Goal: Task Accomplishment & Management: Manage account settings

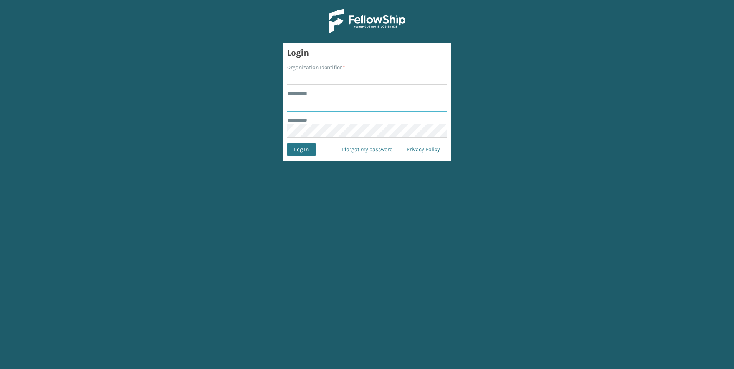
type input "***"
click at [335, 92] on div "******** *" at bounding box center [367, 94] width 160 height 8
click at [333, 75] on input "Organization Identifier *" at bounding box center [367, 78] width 160 height 14
drag, startPoint x: 333, startPoint y: 75, endPoint x: 329, endPoint y: 77, distance: 4.2
click at [333, 75] on input "Organization Identifier *" at bounding box center [367, 78] width 160 height 14
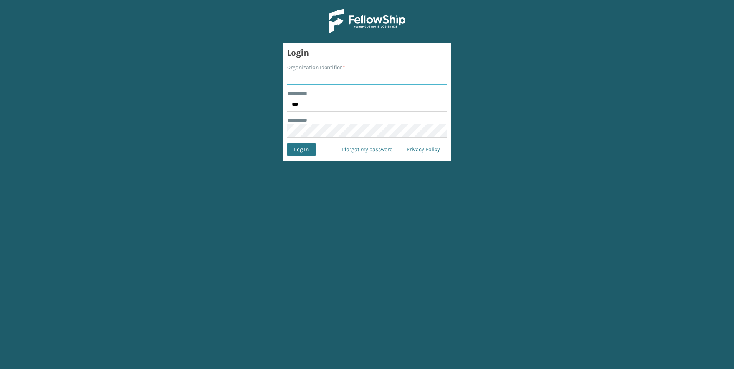
type input "Fellowship - West"
click at [308, 152] on button "Log In" at bounding box center [301, 150] width 28 height 14
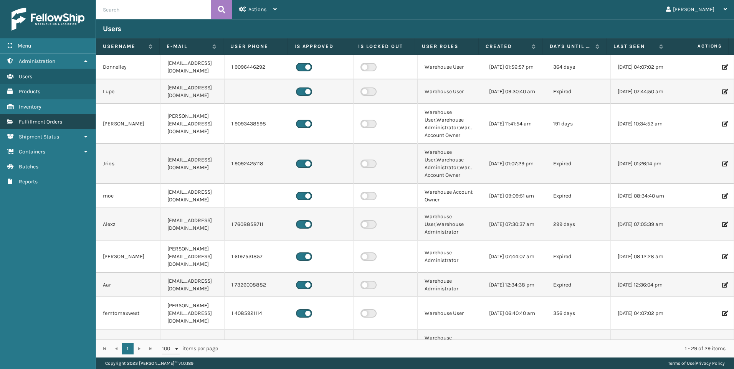
click at [46, 126] on link "Fulfillment Orders" at bounding box center [48, 121] width 96 height 15
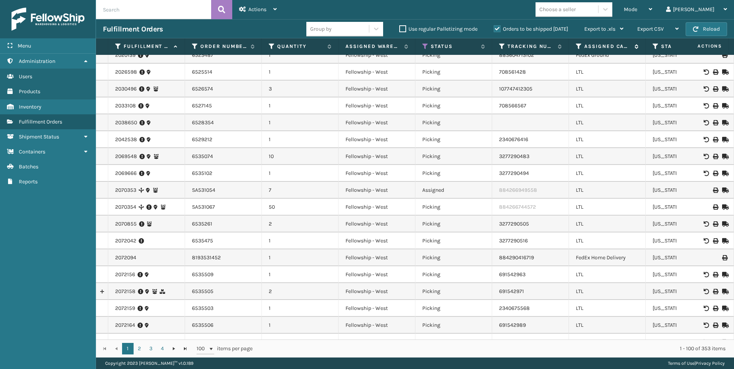
scroll to position [38, 0]
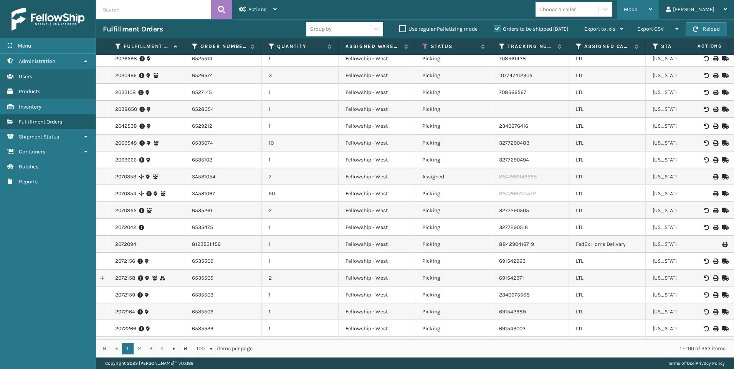
click at [652, 3] on div "Mode" at bounding box center [638, 9] width 28 height 19
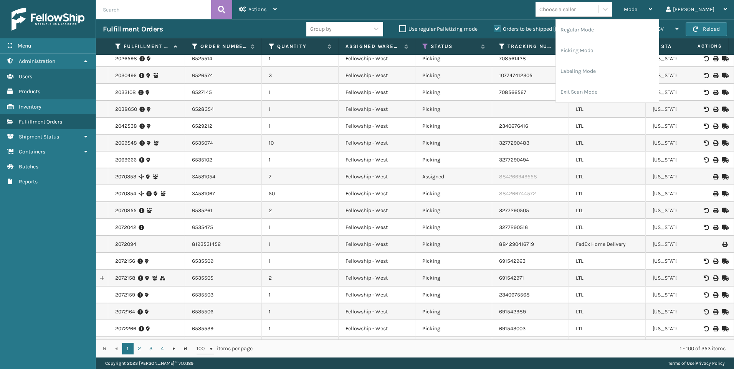
click at [576, 10] on div "Choose a seller" at bounding box center [558, 9] width 36 height 8
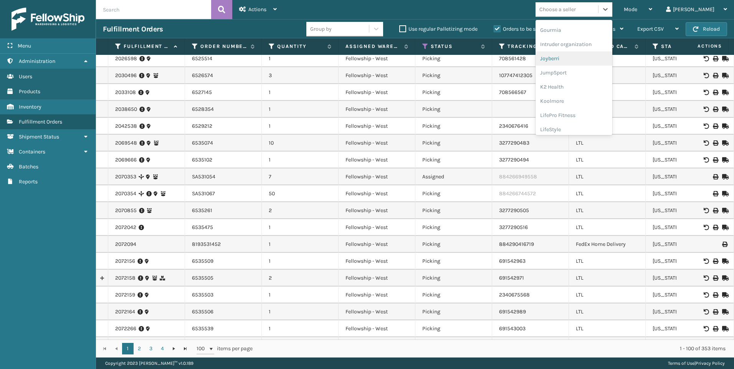
scroll to position [243, 0]
click at [589, 51] on div "Koolmore" at bounding box center [574, 55] width 77 height 14
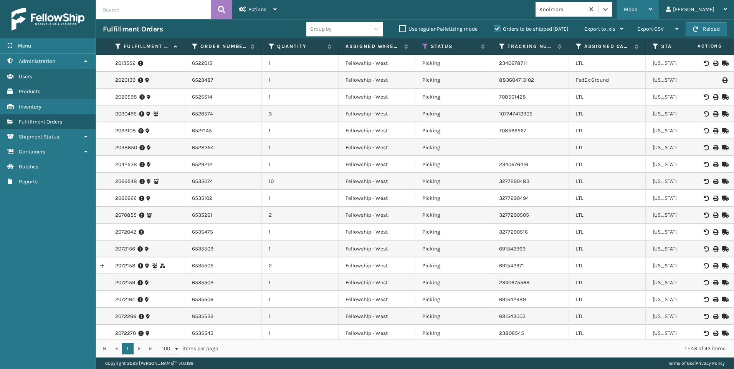
click at [637, 7] on span "Mode" at bounding box center [630, 9] width 13 height 7
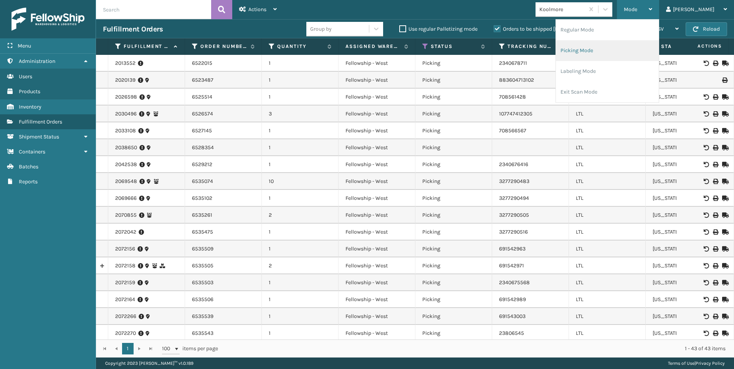
click at [629, 44] on li "Picking Mode" at bounding box center [607, 50] width 103 height 21
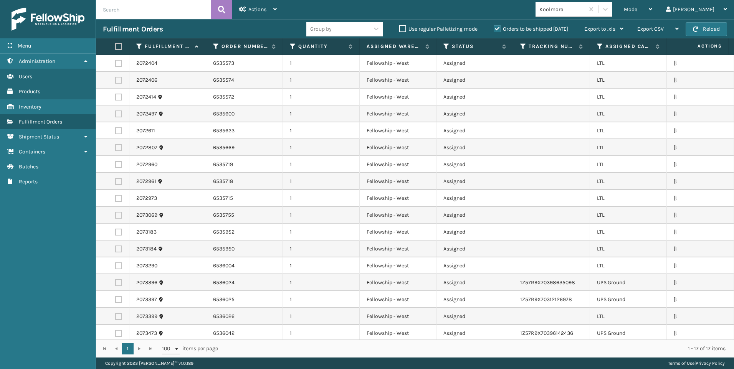
click at [585, 12] on div "Koolmore" at bounding box center [563, 9] width 46 height 8
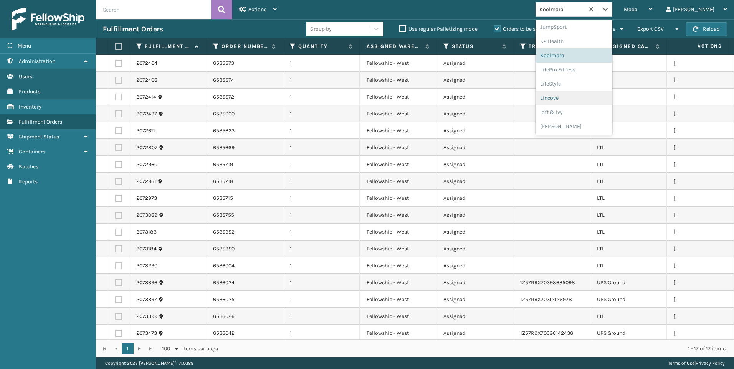
scroll to position [385, 0]
click at [602, 96] on div "Sky Blue Brands" at bounding box center [574, 98] width 77 height 14
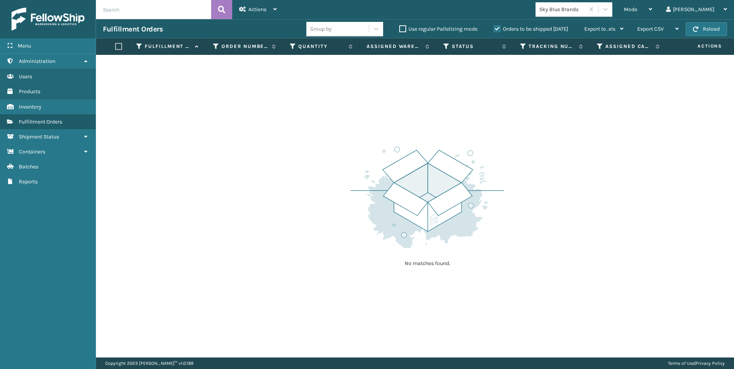
click at [585, 15] on div "Sky Blue Brands" at bounding box center [560, 9] width 49 height 13
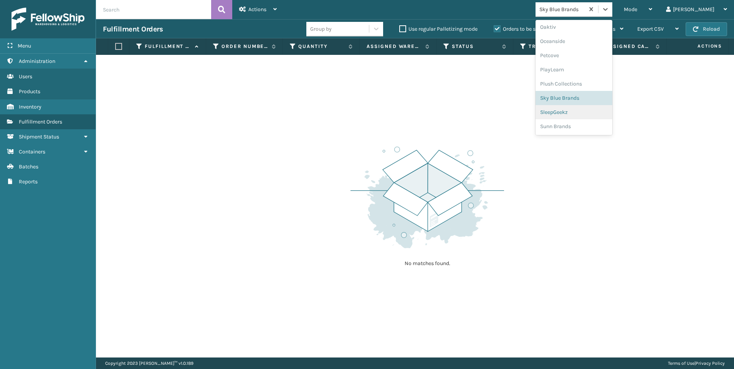
click at [611, 114] on div "SleepGeekz" at bounding box center [574, 112] width 77 height 14
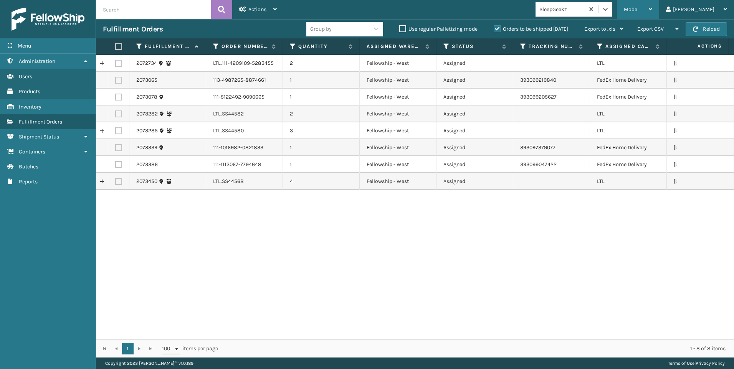
click at [652, 7] on div "Mode" at bounding box center [638, 9] width 28 height 19
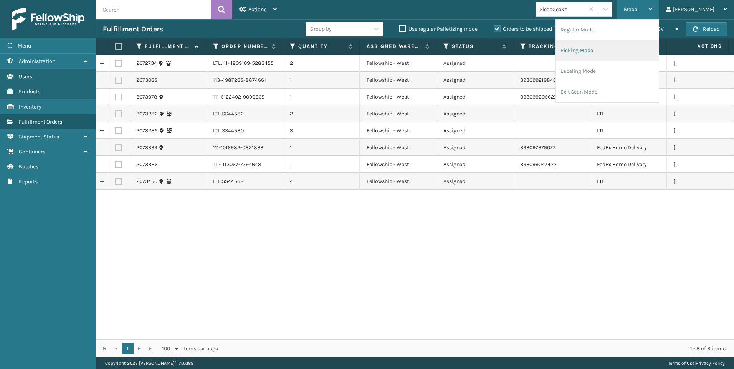
click at [630, 48] on li "Picking Mode" at bounding box center [607, 50] width 103 height 21
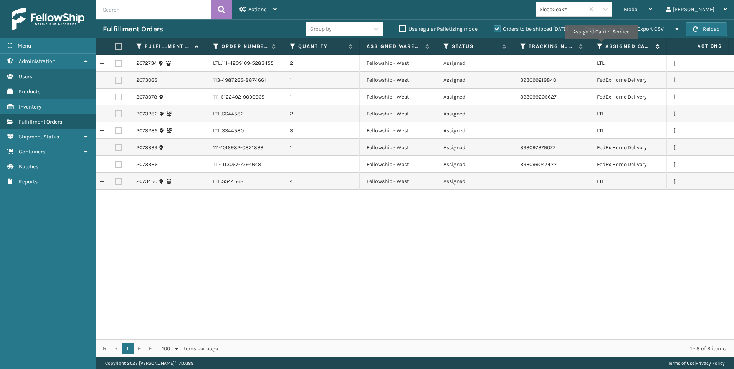
drag, startPoint x: 600, startPoint y: 44, endPoint x: 597, endPoint y: 51, distance: 7.9
click at [600, 44] on icon at bounding box center [600, 46] width 6 height 7
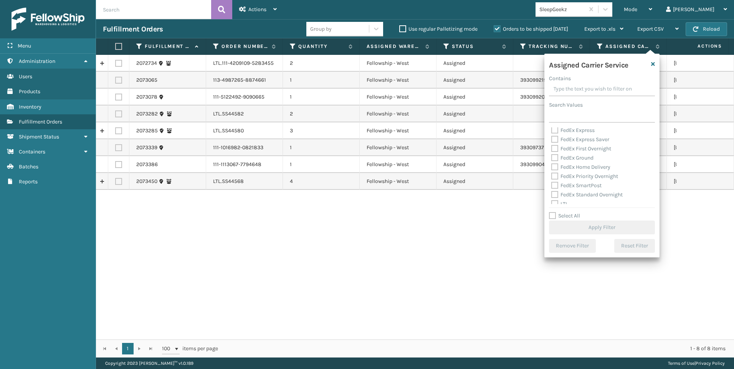
scroll to position [77, 0]
click at [566, 167] on label "LTL" at bounding box center [559, 165] width 17 height 7
click at [552, 166] on input "LTL" at bounding box center [551, 163] width 0 height 5
checkbox input "true"
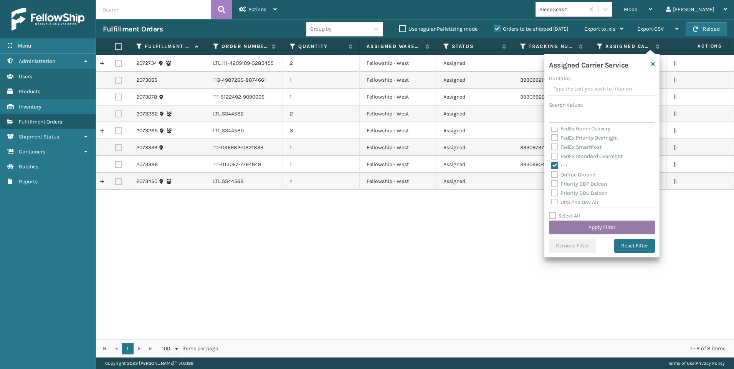
click at [586, 228] on button "Apply Filter" at bounding box center [602, 228] width 106 height 14
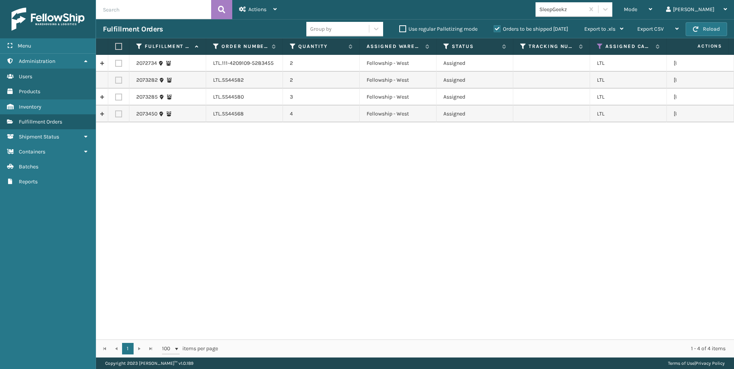
click at [118, 49] on label at bounding box center [117, 46] width 5 height 7
click at [116, 49] on input "checkbox" at bounding box center [115, 46] width 0 height 5
checkbox input "true"
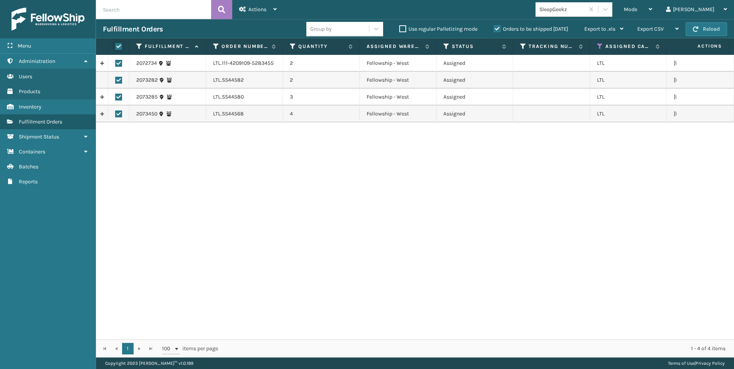
checkbox input "true"
click at [268, 14] on div "Actions" at bounding box center [258, 9] width 38 height 19
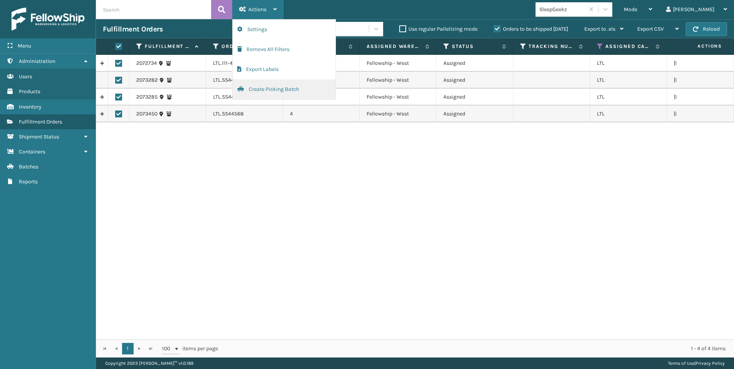
click at [265, 89] on button "Create Picking Batch" at bounding box center [284, 89] width 103 height 20
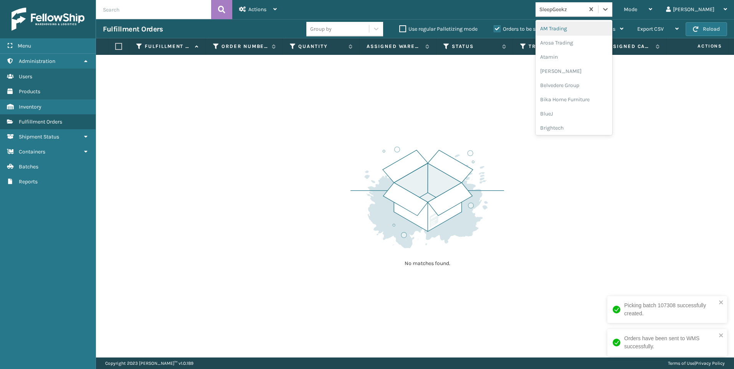
click at [583, 13] on div "SleepGeekz" at bounding box center [563, 9] width 46 height 8
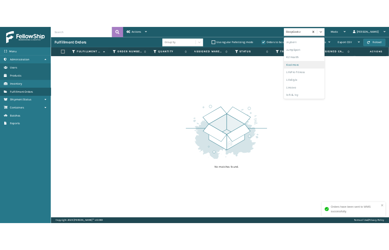
scroll to position [230, 0]
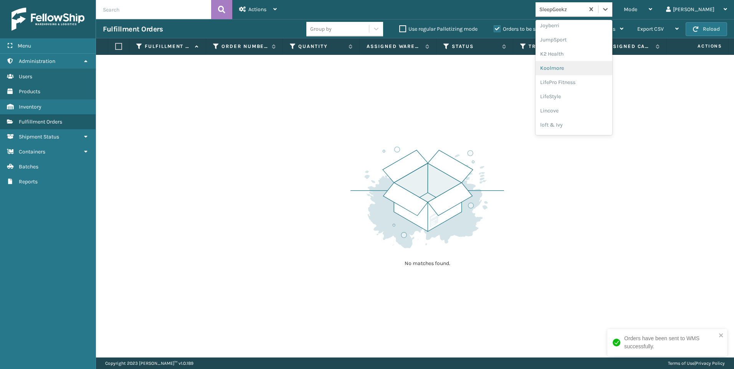
click at [602, 74] on div "Koolmore" at bounding box center [574, 68] width 77 height 14
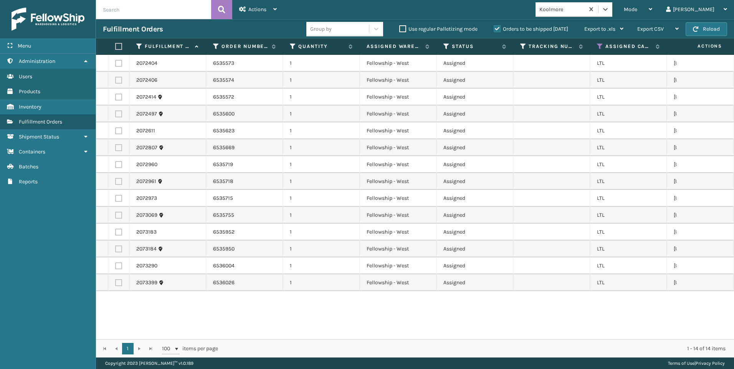
click at [117, 47] on label at bounding box center [117, 46] width 5 height 7
click at [116, 47] on input "checkbox" at bounding box center [115, 46] width 0 height 5
checkbox input "true"
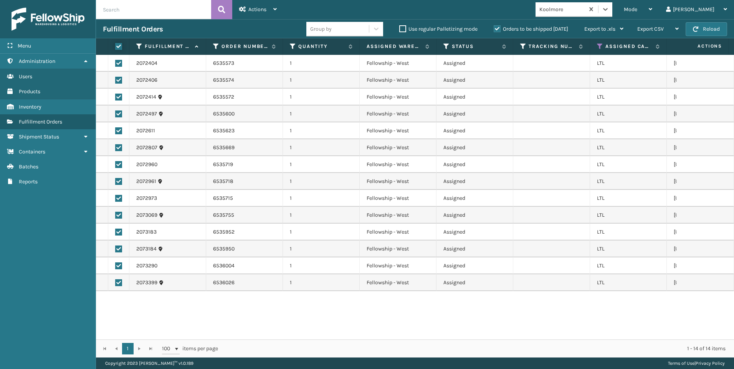
checkbox input "true"
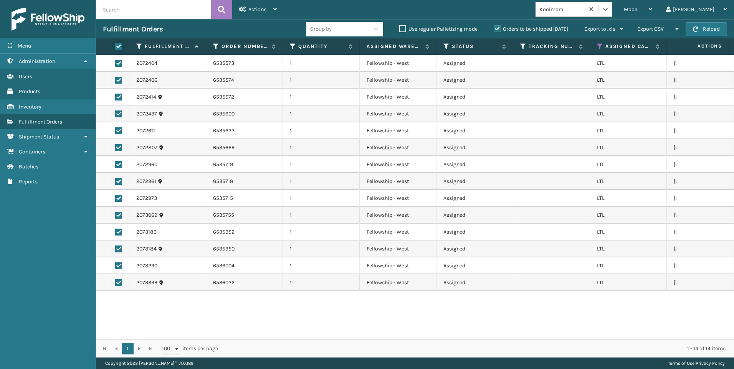
checkbox input "true"
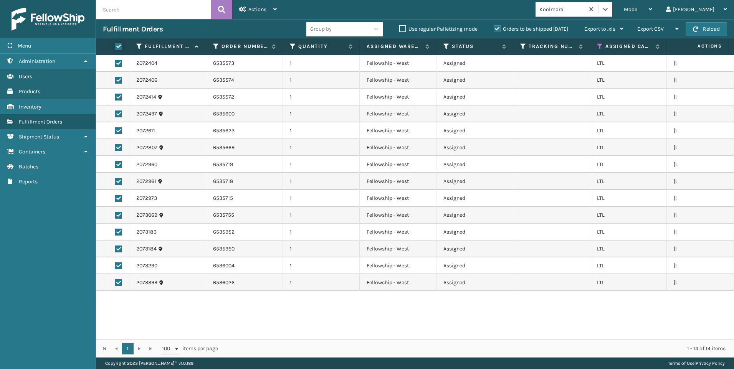
checkbox input "true"
click at [253, 9] on span "Actions" at bounding box center [257, 9] width 18 height 7
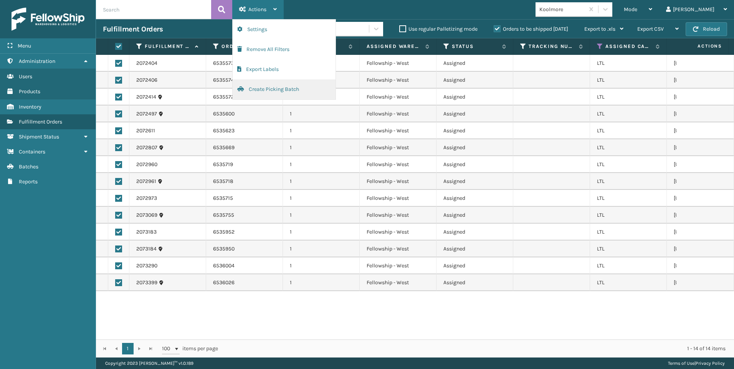
click at [265, 89] on button "Create Picking Batch" at bounding box center [284, 89] width 103 height 20
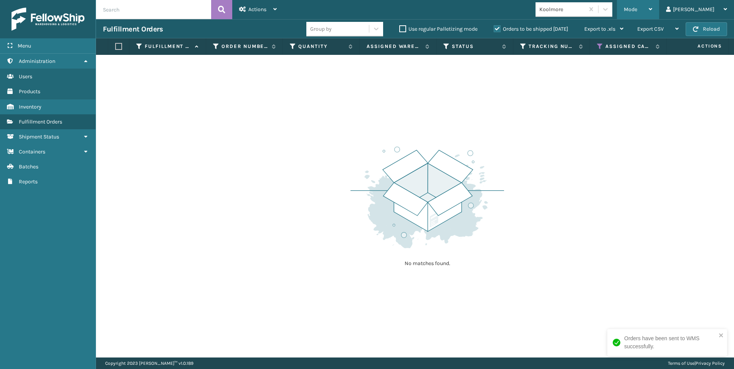
click at [637, 9] on span "Mode" at bounding box center [630, 9] width 13 height 7
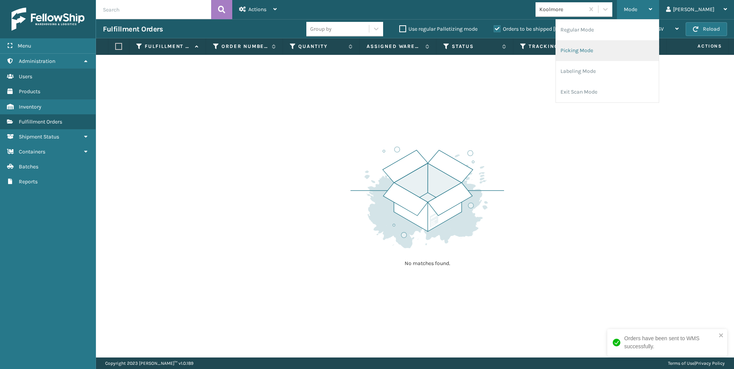
click at [615, 35] on li "Regular Mode" at bounding box center [607, 30] width 103 height 21
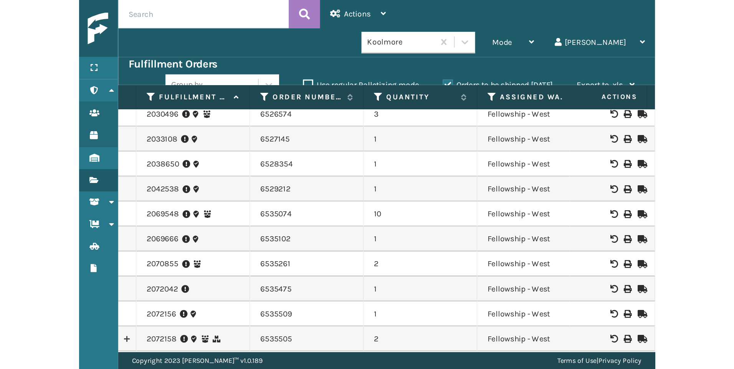
scroll to position [0, 0]
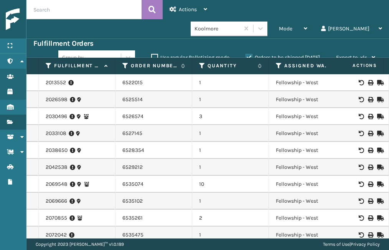
click at [92, 6] on input "text" at bounding box center [83, 9] width 115 height 19
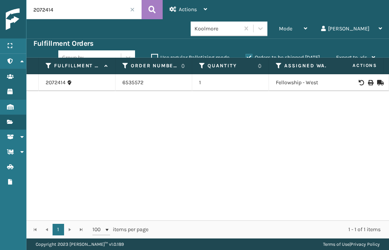
click at [367, 74] on td at bounding box center [361, 82] width 58 height 17
click at [368, 80] on icon at bounding box center [370, 82] width 5 height 5
drag, startPoint x: 83, startPoint y: 13, endPoint x: -15, endPoint y: 13, distance: 97.9
click at [0, 13] on html "Bill of Lading has been successfully printed. Menu Administration Users Product…" at bounding box center [194, 125] width 389 height 250
click at [368, 80] on icon at bounding box center [370, 82] width 5 height 5
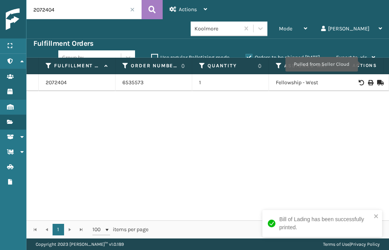
drag, startPoint x: 78, startPoint y: 13, endPoint x: -43, endPoint y: 12, distance: 120.6
click at [0, 12] on html "Bill of Lading has been successfully printed. Menu Administration Users Product…" at bounding box center [194, 125] width 389 height 250
click at [82, 11] on input "2072404" at bounding box center [83, 9] width 115 height 19
click at [81, 11] on input "2072404" at bounding box center [83, 9] width 115 height 19
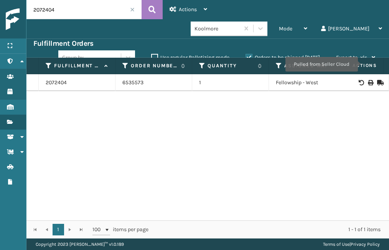
click at [81, 11] on input "2072404" at bounding box center [83, 9] width 115 height 19
click at [368, 80] on icon at bounding box center [370, 82] width 5 height 5
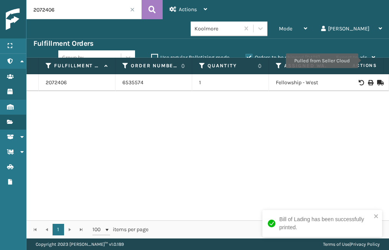
drag, startPoint x: 60, startPoint y: 10, endPoint x: -5, endPoint y: 11, distance: 64.5
click at [0, 11] on html "Bill of Lading has been successfully printed. Menu Administration Users Product…" at bounding box center [194, 125] width 389 height 250
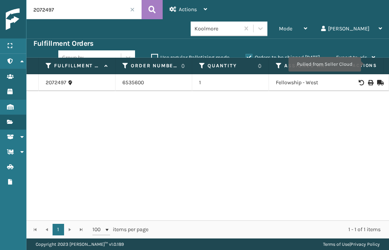
click at [368, 80] on icon at bounding box center [370, 82] width 5 height 5
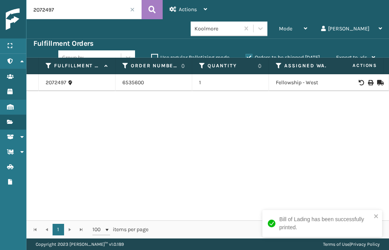
drag, startPoint x: 82, startPoint y: 14, endPoint x: -39, endPoint y: 13, distance: 121.4
click at [0, 13] on html "Bill of Lading has been successfully printed. Menu Administration Users Product…" at bounding box center [194, 125] width 389 height 250
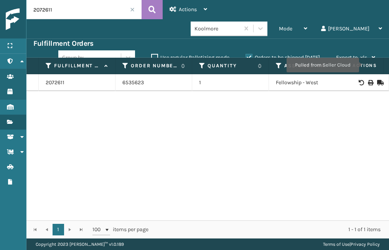
click at [368, 80] on icon at bounding box center [370, 82] width 5 height 5
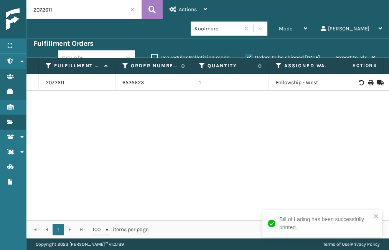
drag, startPoint x: 69, startPoint y: 5, endPoint x: -41, endPoint y: 8, distance: 109.9
click at [0, 8] on html "Bill of Lading has been successfully printed. Menu Administration Users Product…" at bounding box center [194, 125] width 389 height 250
click at [378, 79] on icon at bounding box center [380, 83] width 5 height 8
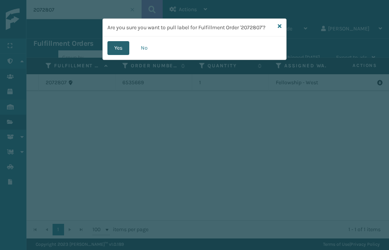
click at [119, 47] on button "Yes" at bounding box center [119, 48] width 22 height 14
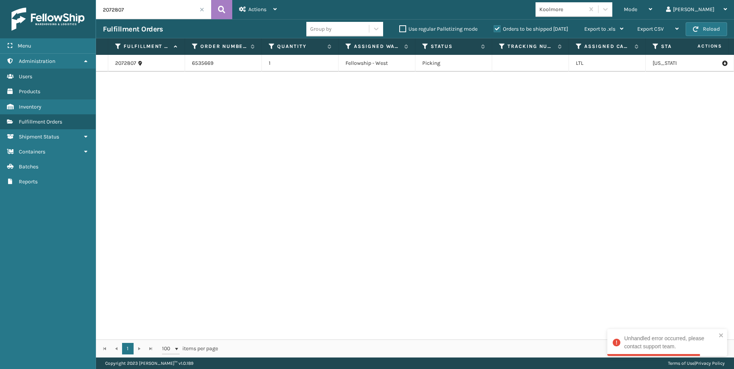
click at [722, 61] on icon at bounding box center [724, 64] width 5 height 8
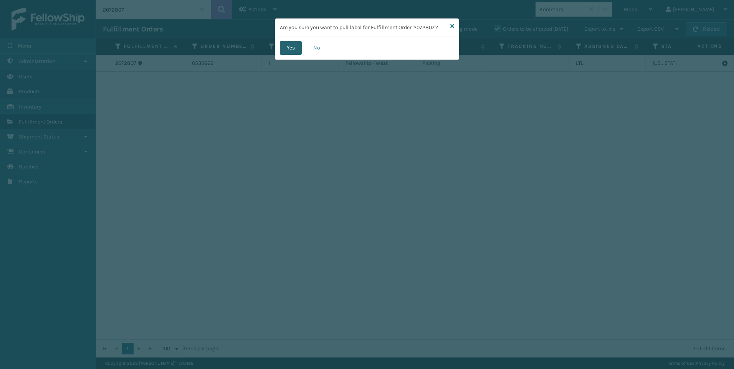
click at [294, 48] on button "Yes" at bounding box center [291, 48] width 22 height 14
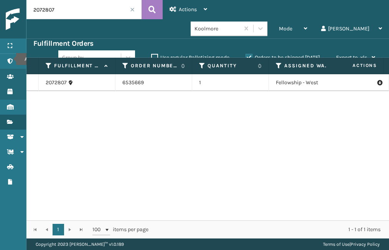
drag, startPoint x: 65, startPoint y: 15, endPoint x: -57, endPoint y: 13, distance: 121.4
click at [0, 13] on html "Menu Administration Administration Administration Users Administration Products…" at bounding box center [194, 125] width 389 height 250
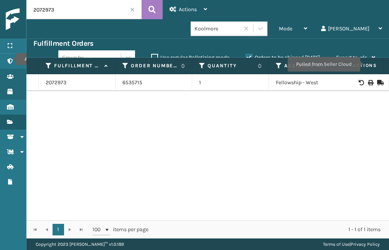
click at [368, 80] on icon at bounding box center [370, 82] width 5 height 5
click at [58, 2] on input "2072973" at bounding box center [83, 9] width 115 height 19
drag, startPoint x: 61, startPoint y: 6, endPoint x: -28, endPoint y: 5, distance: 89.5
click at [0, 5] on html "Bill of Lading has been successfully printed. Menu Administration Administratio…" at bounding box center [194, 125] width 389 height 250
click at [368, 80] on icon at bounding box center [370, 82] width 5 height 5
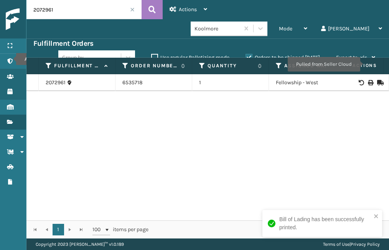
drag, startPoint x: 71, startPoint y: 13, endPoint x: 7, endPoint y: 13, distance: 63.7
click at [7, 0] on div "Menu Administration Administration Administration Users Administration Products…" at bounding box center [194, 0] width 389 height 0
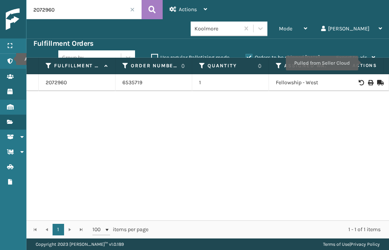
click at [368, 80] on icon at bounding box center [370, 82] width 5 height 5
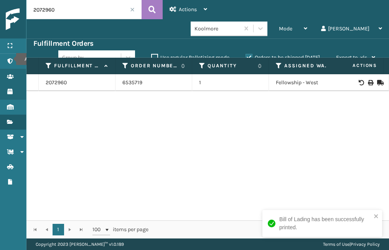
drag, startPoint x: 42, startPoint y: 10, endPoint x: 3, endPoint y: 18, distance: 39.2
click at [4, 0] on div "Menu Administration Administration Administration Users Administration Products…" at bounding box center [194, 0] width 389 height 0
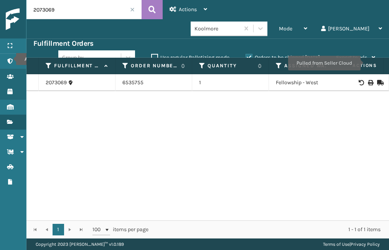
click at [368, 80] on icon at bounding box center [370, 82] width 5 height 5
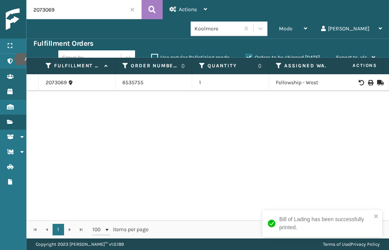
drag, startPoint x: 66, startPoint y: 9, endPoint x: -49, endPoint y: 7, distance: 115.6
click at [0, 7] on html "Bill of Lading has been successfully printed. Menu Administration Administratio…" at bounding box center [194, 125] width 389 height 250
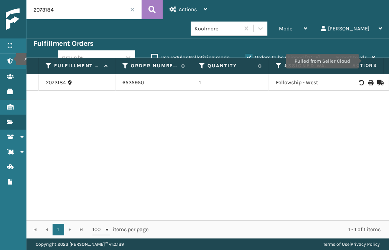
click at [368, 80] on icon at bounding box center [370, 82] width 5 height 5
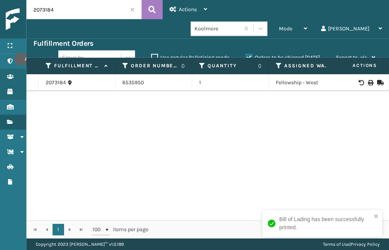
drag, startPoint x: 99, startPoint y: 11, endPoint x: -92, endPoint y: 15, distance: 191.7
click at [0, 15] on html "Bill of Lading has been successfully printed. Menu Administration Administratio…" at bounding box center [194, 125] width 389 height 250
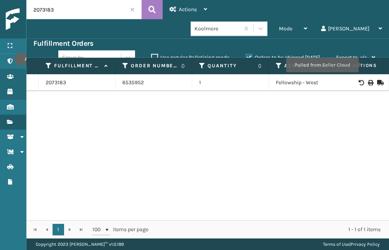
click at [368, 80] on icon at bounding box center [370, 82] width 5 height 5
drag, startPoint x: 90, startPoint y: 10, endPoint x: -93, endPoint y: 9, distance: 183.2
click at [0, 9] on html "Bill of Lading has been successfully printed. Menu Administration Administratio…" at bounding box center [194, 125] width 389 height 250
type input "2073290"
click at [368, 80] on icon at bounding box center [370, 82] width 5 height 5
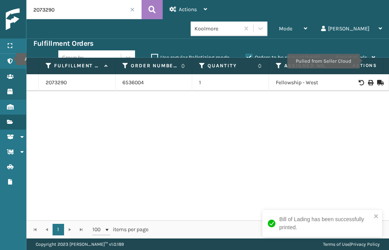
drag, startPoint x: 75, startPoint y: 11, endPoint x: -43, endPoint y: 10, distance: 117.9
click at [0, 10] on html "Bill of Lading has been successfully printed. Menu Administration Administratio…" at bounding box center [194, 125] width 389 height 250
click at [95, 6] on input "text" at bounding box center [83, 9] width 115 height 19
type input "2073399"
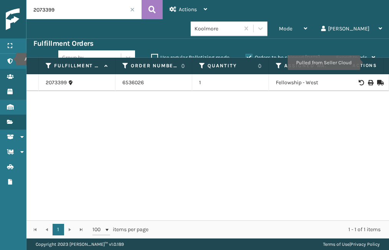
click at [368, 80] on icon at bounding box center [370, 82] width 5 height 5
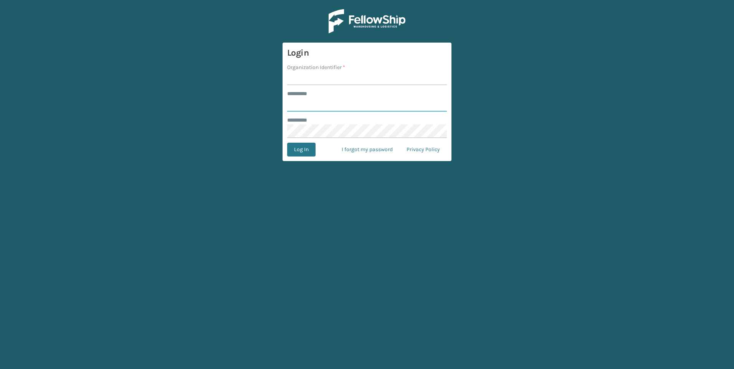
type input "***"
click at [322, 75] on input "Organization Identifier *" at bounding box center [367, 78] width 160 height 14
type input "Fellowship - West"
click at [309, 146] on button "Log In" at bounding box center [301, 150] width 28 height 14
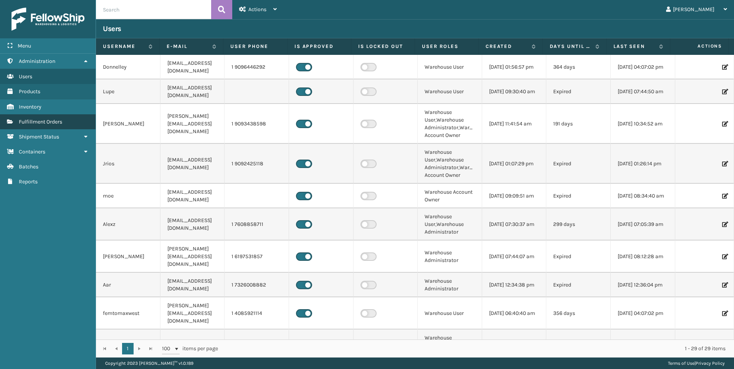
click at [39, 121] on span "Fulfillment Orders" at bounding box center [40, 122] width 43 height 7
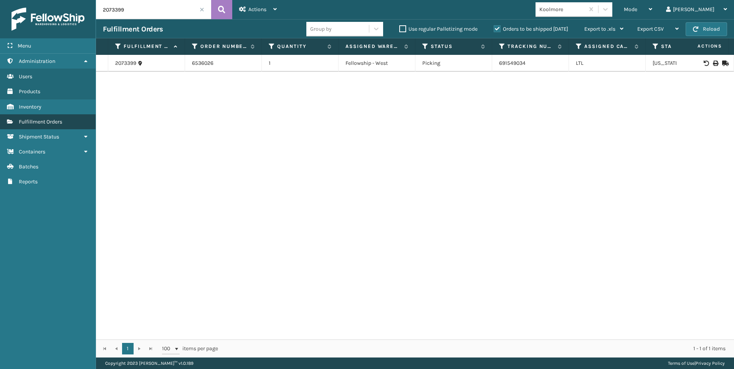
click at [43, 119] on span "Fulfillment Orders" at bounding box center [40, 122] width 43 height 7
click at [56, 119] on span "Fulfillment Orders" at bounding box center [40, 122] width 43 height 7
click at [585, 13] on div "Koolmore" at bounding box center [563, 9] width 46 height 8
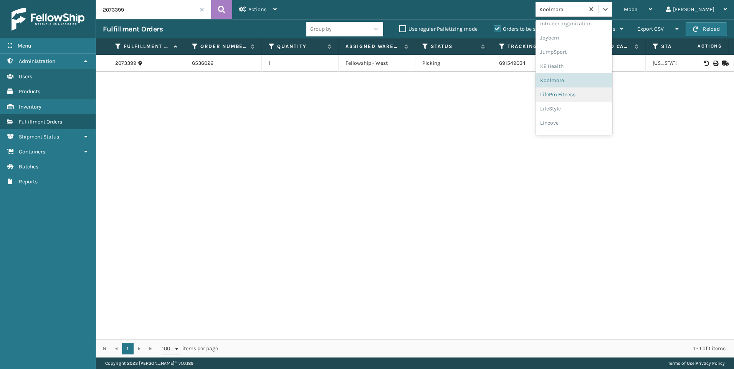
scroll to position [243, 0]
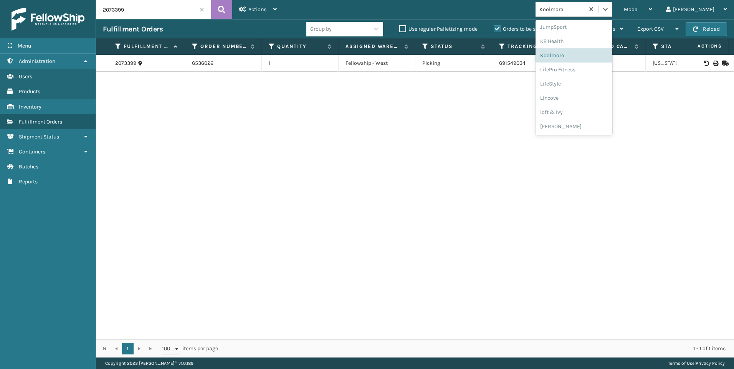
click at [201, 6] on input "2073399" at bounding box center [153, 9] width 115 height 19
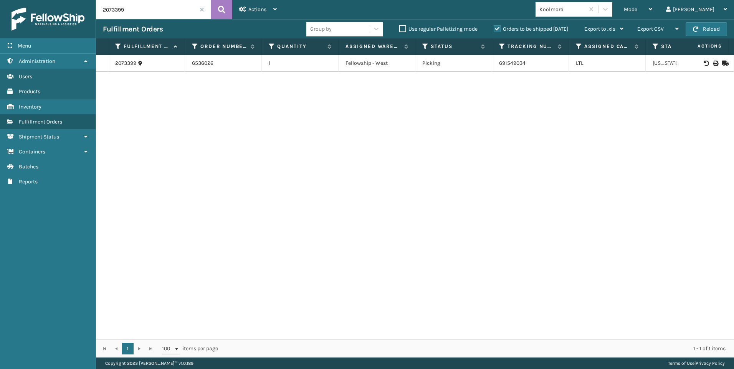
click at [205, 13] on input "2073399" at bounding box center [153, 9] width 115 height 19
click at [203, 10] on span at bounding box center [202, 9] width 5 height 5
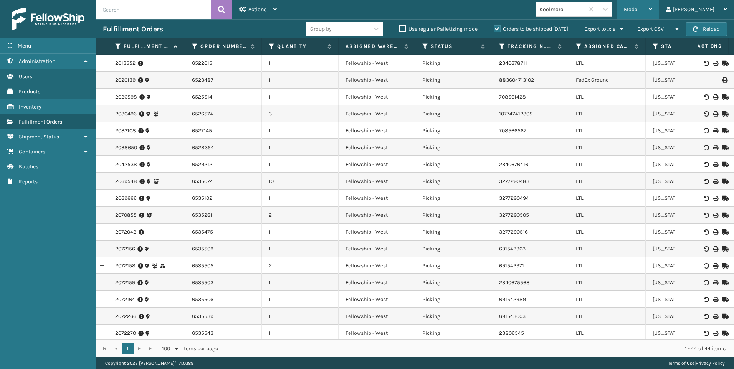
click at [637, 8] on span "Mode" at bounding box center [630, 9] width 13 height 7
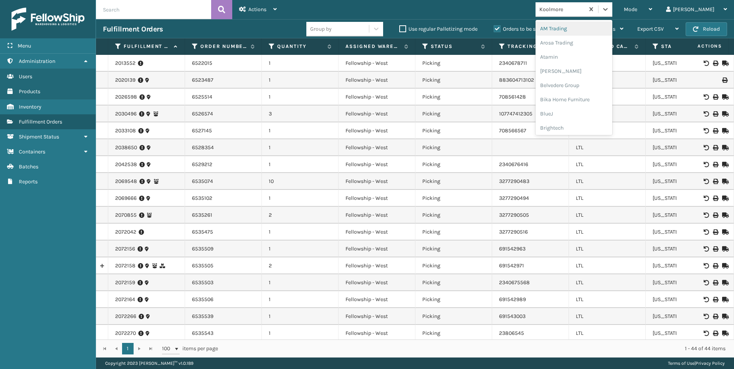
click at [578, 9] on div "Koolmore" at bounding box center [563, 9] width 46 height 8
click at [593, 35] on div "JumpSport" at bounding box center [574, 38] width 77 height 14
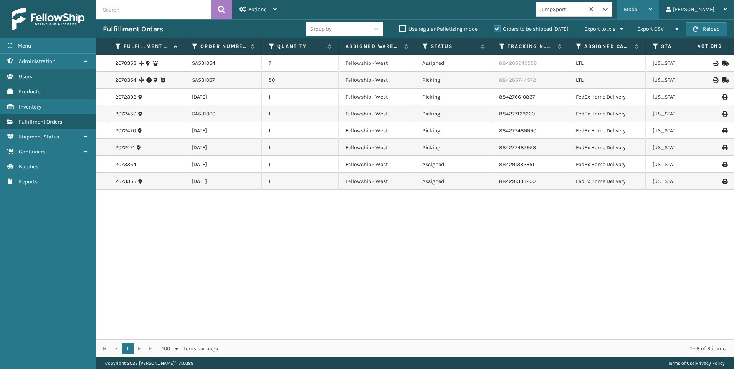
click at [652, 6] on div "Mode" at bounding box center [638, 9] width 28 height 19
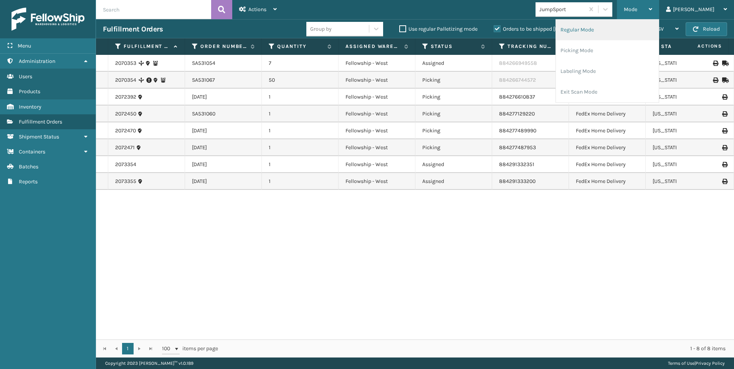
click at [621, 28] on li "Regular Mode" at bounding box center [607, 30] width 103 height 21
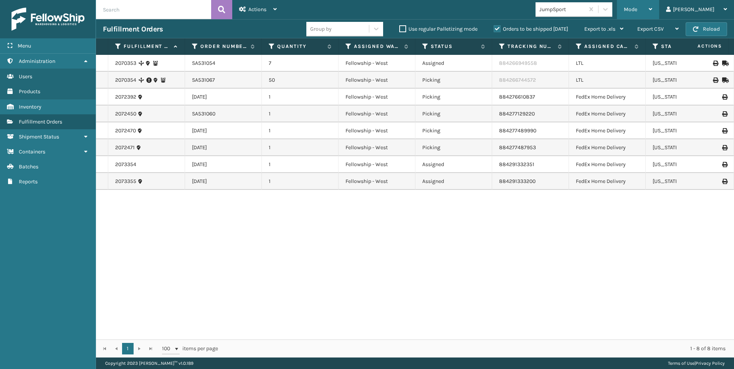
click at [652, 3] on div "Mode" at bounding box center [638, 9] width 28 height 19
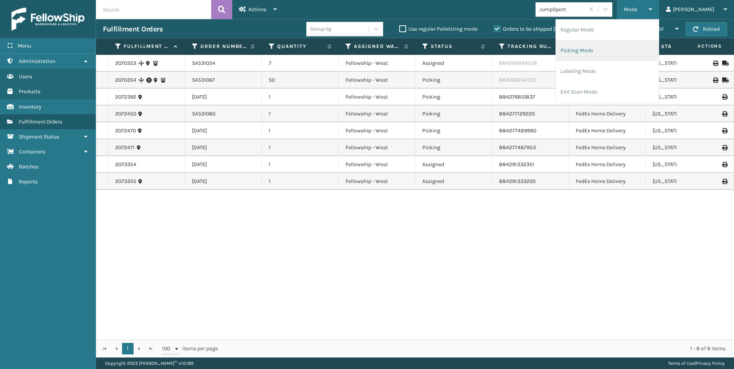
click at [642, 49] on li "Picking Mode" at bounding box center [607, 50] width 103 height 21
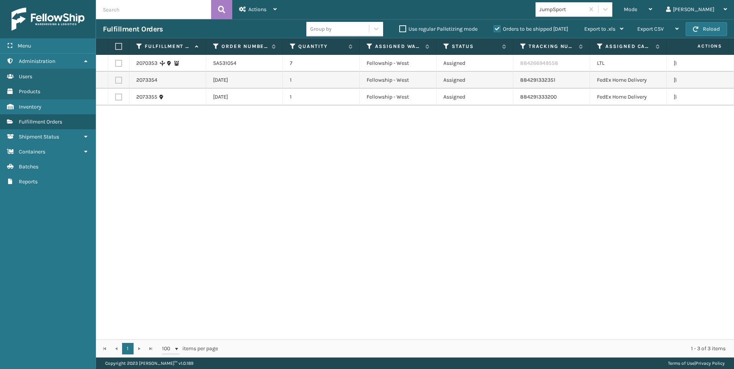
click at [119, 61] on label at bounding box center [118, 63] width 7 height 7
click at [116, 61] on input "checkbox" at bounding box center [115, 62] width 0 height 5
click at [276, 15] on div "Actions" at bounding box center [258, 9] width 38 height 19
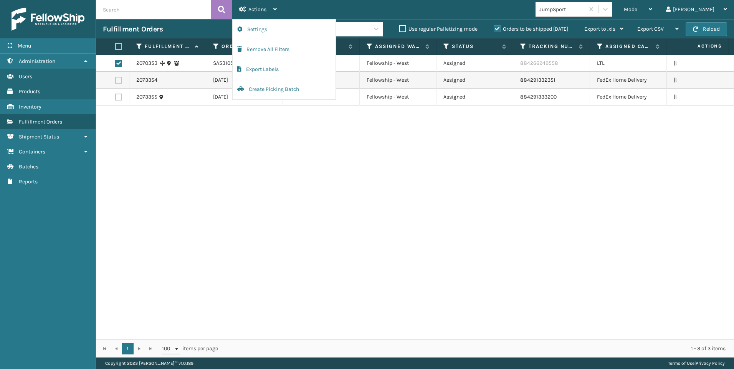
click at [242, 131] on div "2070353 SA531054 7 Fellowship - West Assigned 884266949558 LTL North Carolina 2…" at bounding box center [415, 197] width 638 height 285
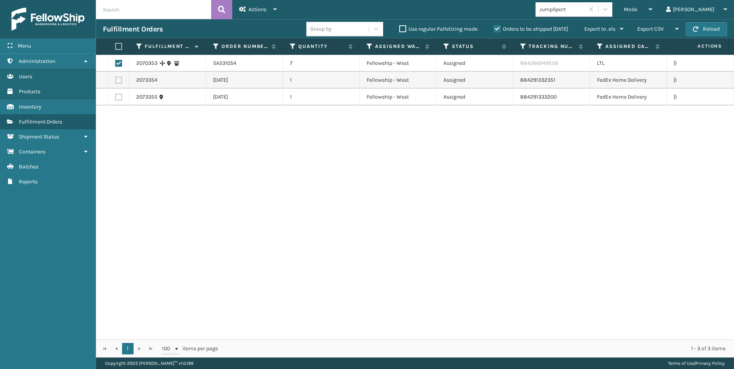
click at [119, 63] on label at bounding box center [118, 63] width 7 height 7
click at [116, 63] on input "checkbox" at bounding box center [115, 62] width 0 height 5
checkbox input "false"
click at [585, 7] on div "JumpSport" at bounding box center [563, 9] width 46 height 8
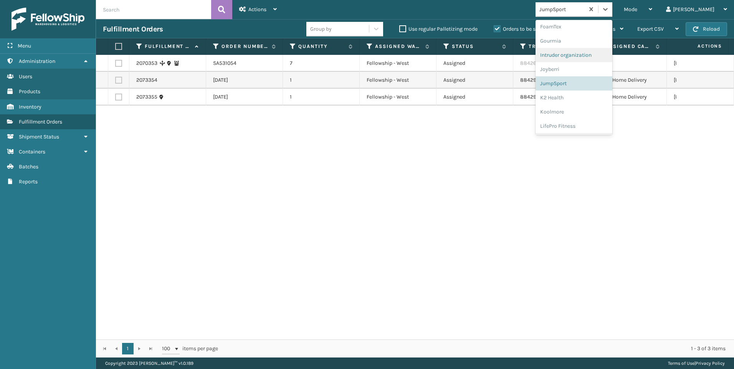
scroll to position [230, 0]
click at [607, 66] on div "Koolmore" at bounding box center [574, 68] width 77 height 14
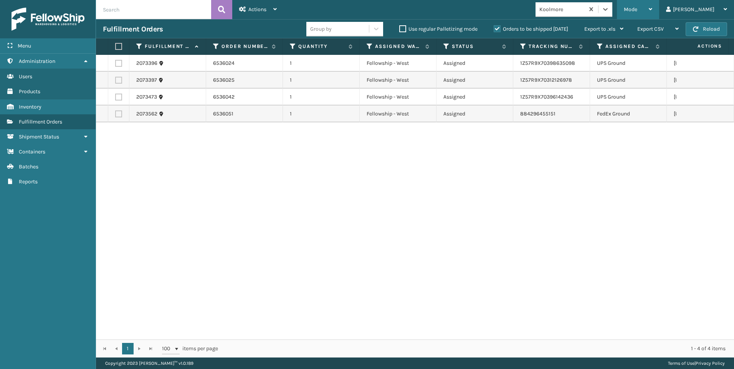
click at [652, 13] on div "Mode" at bounding box center [638, 9] width 28 height 19
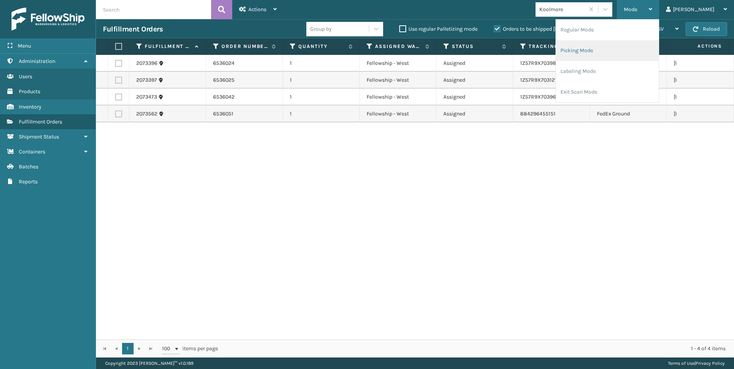
click at [624, 45] on li "Picking Mode" at bounding box center [607, 50] width 103 height 21
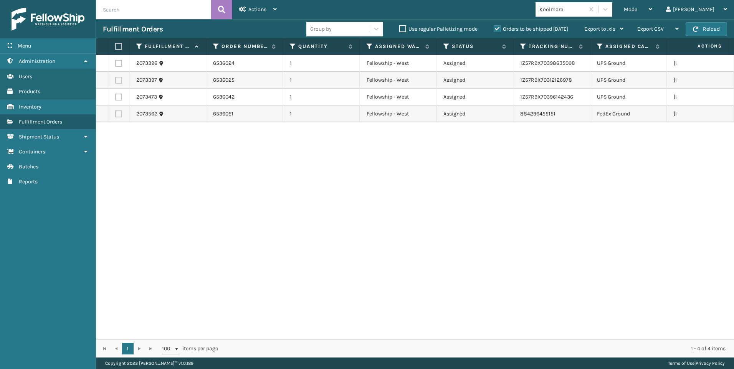
click at [585, 7] on div "Koolmore" at bounding box center [563, 9] width 46 height 8
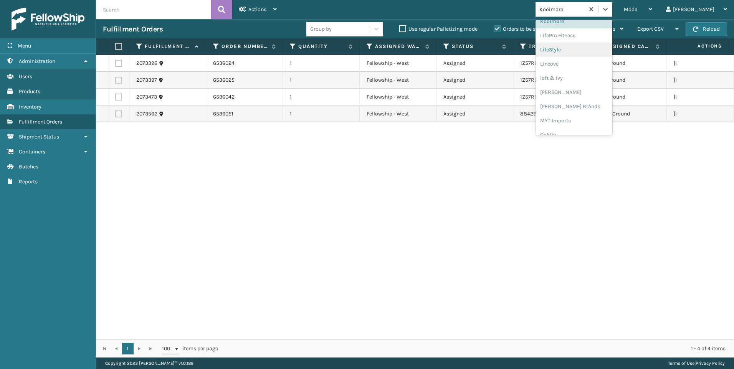
scroll to position [385, 0]
click at [603, 114] on div "SleepGeekz" at bounding box center [574, 112] width 77 height 14
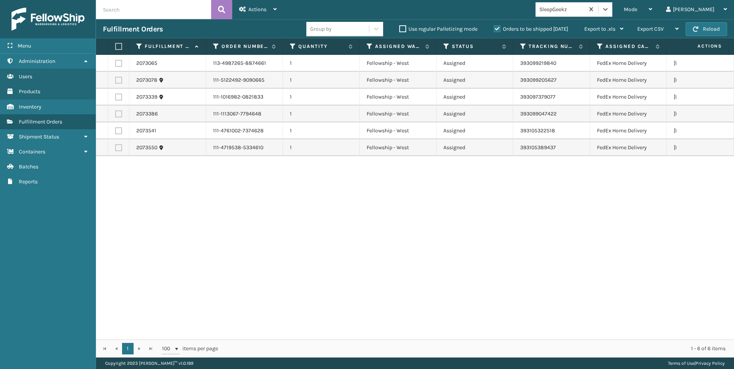
click at [585, 9] on div "SleepGeekz" at bounding box center [563, 9] width 46 height 8
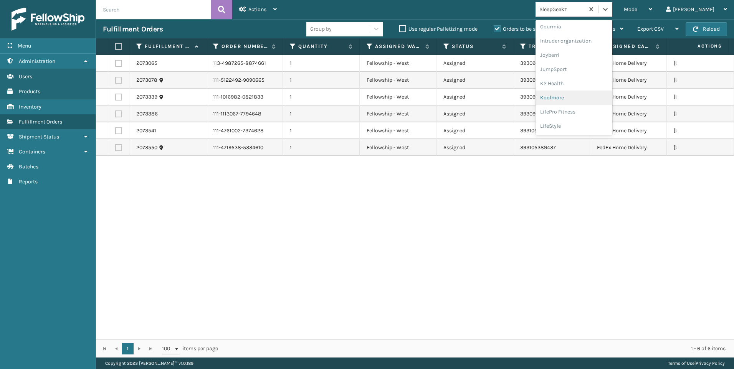
scroll to position [243, 0]
click at [595, 28] on div "JumpSport" at bounding box center [574, 27] width 77 height 14
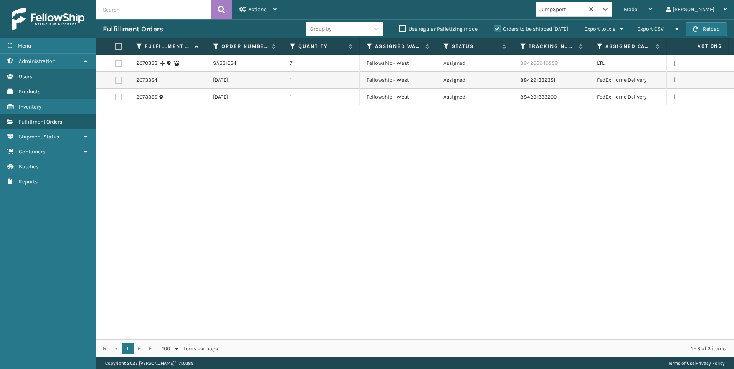
click at [117, 65] on label at bounding box center [118, 63] width 7 height 7
click at [116, 65] on input "checkbox" at bounding box center [115, 62] width 0 height 5
checkbox input "true"
click at [599, 44] on icon at bounding box center [600, 46] width 6 height 7
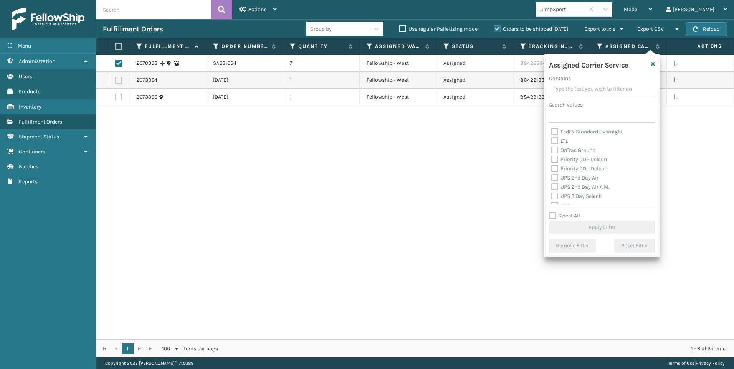
scroll to position [77, 0]
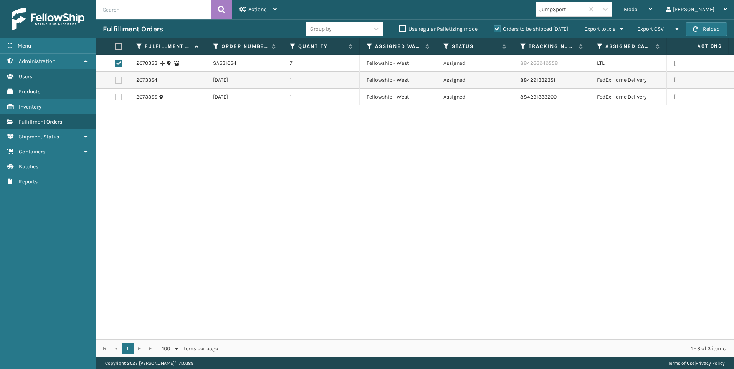
click at [119, 146] on div "2070353 SA531054 7 Fellowship - West Assigned 884266949558 LTL North Carolina 2…" at bounding box center [415, 197] width 638 height 285
click at [122, 164] on div "2070353 SA531054 7 Fellowship - West Assigned 884266949558 LTL North Carolina 2…" at bounding box center [415, 197] width 638 height 285
click at [603, 47] on icon at bounding box center [600, 46] width 6 height 7
click at [120, 43] on label at bounding box center [117, 46] width 5 height 7
click at [116, 44] on input "checkbox" at bounding box center [115, 46] width 0 height 5
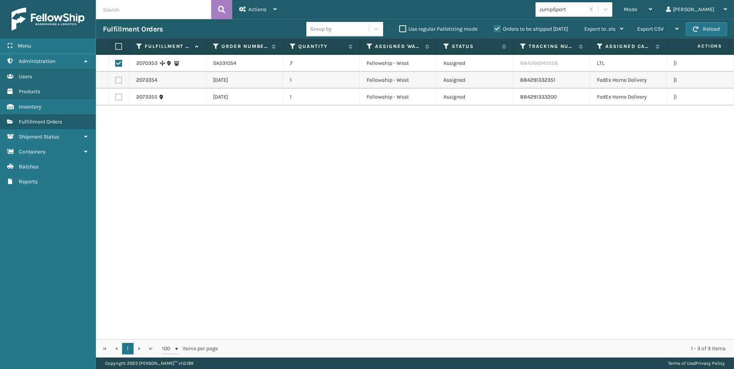
checkbox input "true"
click at [118, 47] on label at bounding box center [117, 46] width 5 height 7
click at [116, 47] on input "checkbox" at bounding box center [115, 46] width 0 height 5
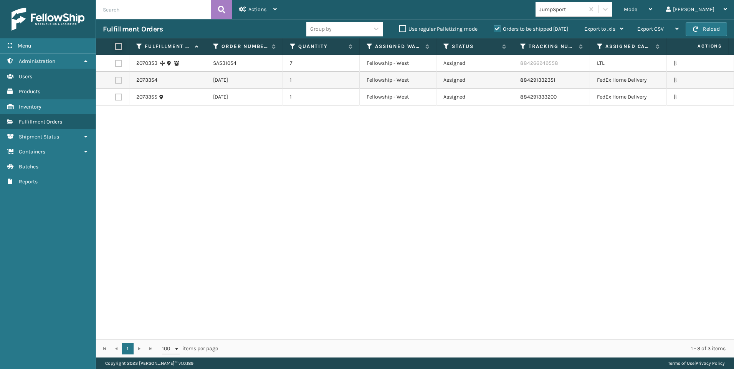
checkbox input "false"
click at [119, 61] on label at bounding box center [118, 63] width 7 height 7
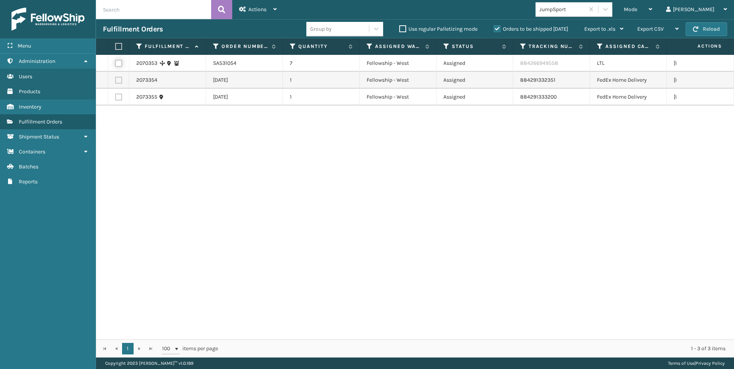
click at [116, 61] on input "checkbox" at bounding box center [115, 62] width 0 height 5
checkbox input "true"
click at [271, 2] on div "Actions" at bounding box center [258, 9] width 38 height 19
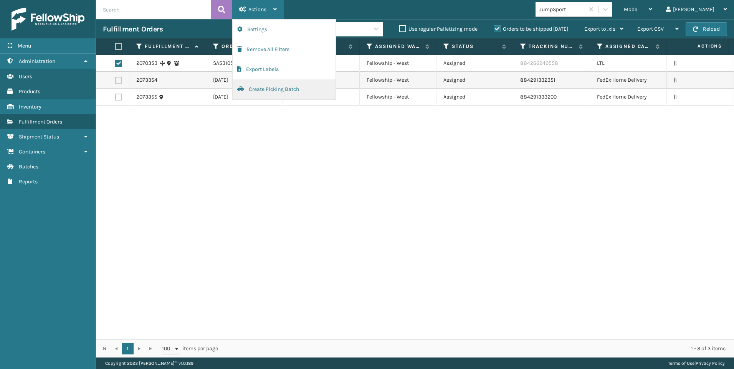
click at [279, 88] on button "Create Picking Batch" at bounding box center [284, 89] width 103 height 20
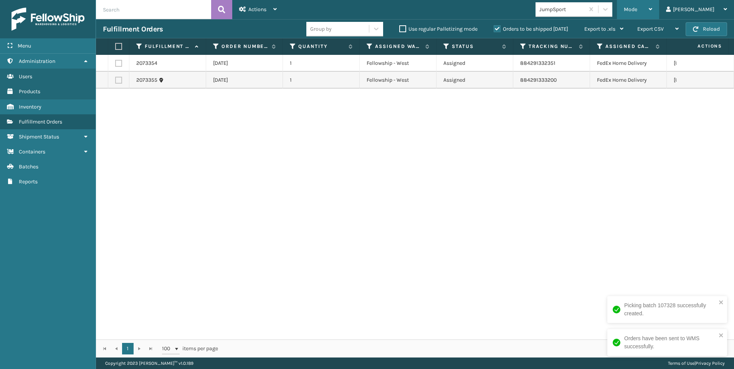
click at [652, 6] on div "Mode" at bounding box center [638, 9] width 28 height 19
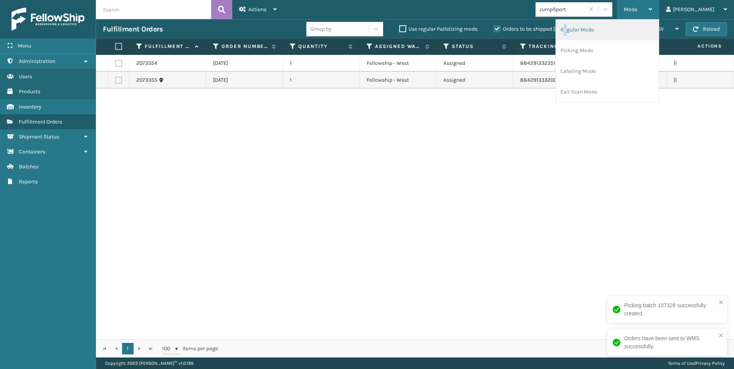
click at [600, 26] on li "Regular Mode" at bounding box center [607, 30] width 103 height 21
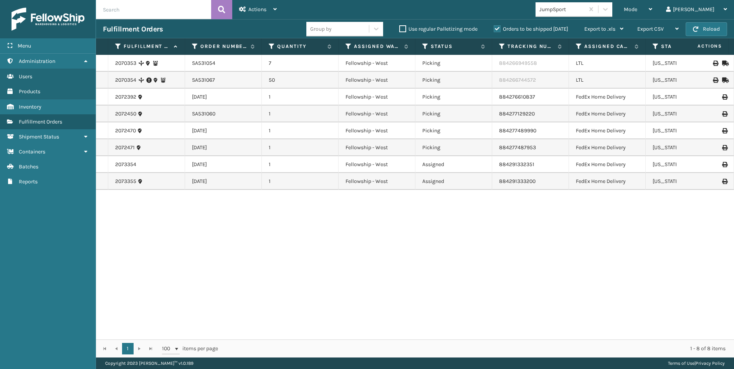
click at [148, 82] on icon at bounding box center [148, 80] width 5 height 8
click at [150, 80] on icon at bounding box center [148, 80] width 5 height 8
click at [150, 77] on icon at bounding box center [148, 80] width 5 height 8
click at [148, 80] on icon at bounding box center [148, 80] width 5 height 8
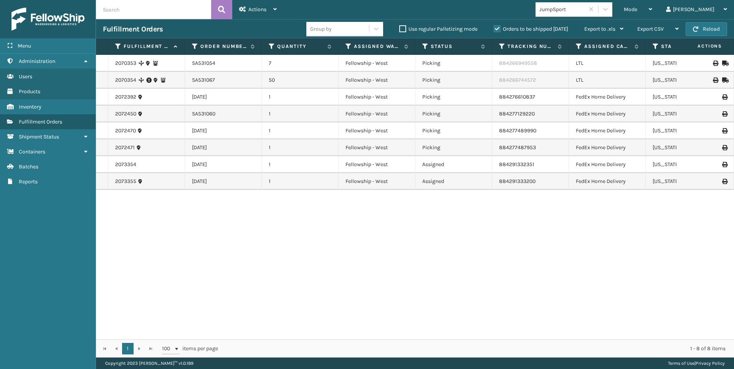
click at [148, 80] on icon at bounding box center [148, 80] width 5 height 8
click at [155, 76] on td "2070354" at bounding box center [146, 80] width 77 height 17
click at [148, 79] on icon at bounding box center [148, 80] width 5 height 8
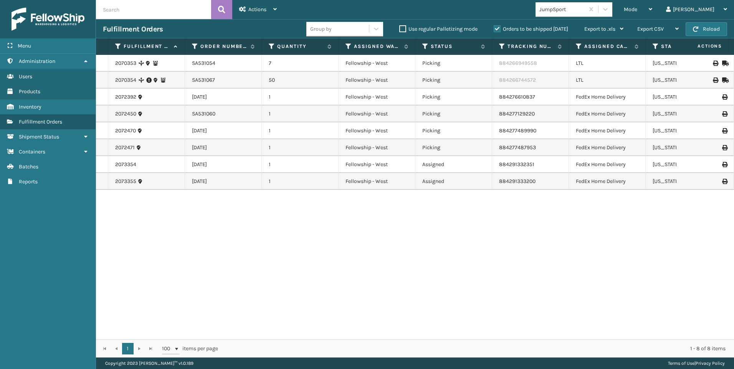
click at [169, 80] on div "2070354" at bounding box center [146, 80] width 63 height 8
click at [160, 79] on div "2070354" at bounding box center [146, 80] width 63 height 8
click at [151, 82] on icon at bounding box center [148, 80] width 5 height 8
click at [151, 79] on icon at bounding box center [148, 80] width 5 height 8
drag, startPoint x: 601, startPoint y: 14, endPoint x: 601, endPoint y: 19, distance: 4.6
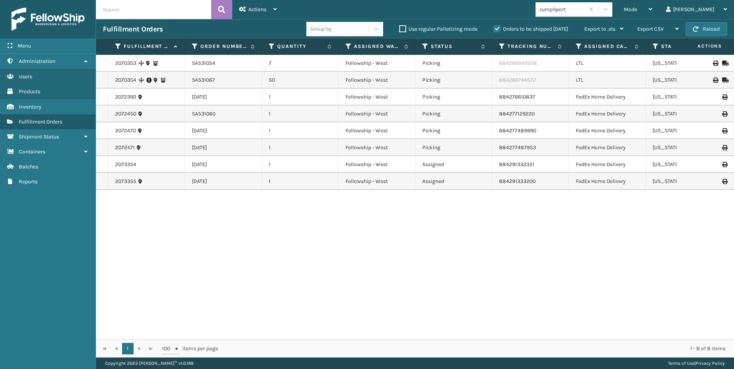
click at [585, 14] on div "JumpSport" at bounding box center [560, 9] width 49 height 13
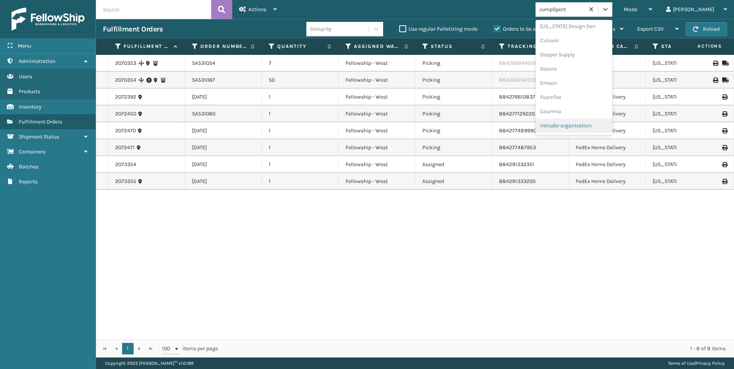
scroll to position [192, 0]
click at [604, 104] on div "Koolmore" at bounding box center [574, 106] width 77 height 14
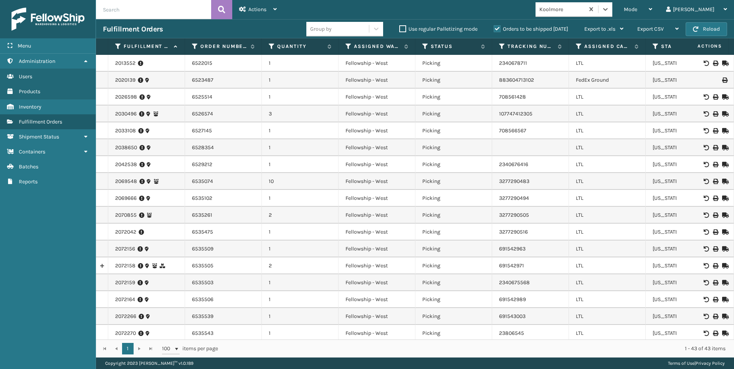
click at [652, 12] on div "Mode" at bounding box center [638, 9] width 28 height 19
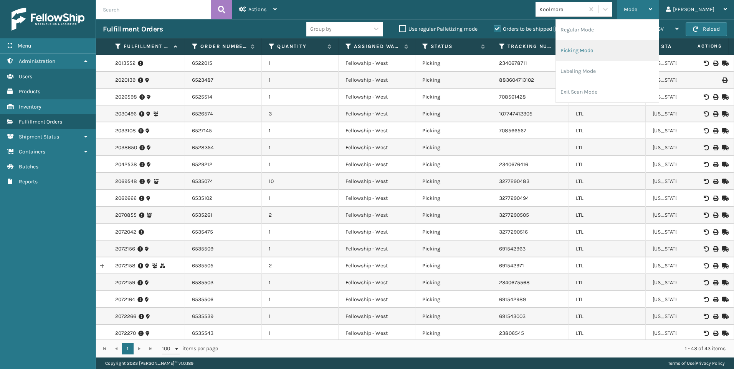
click at [624, 46] on li "Picking Mode" at bounding box center [607, 50] width 103 height 21
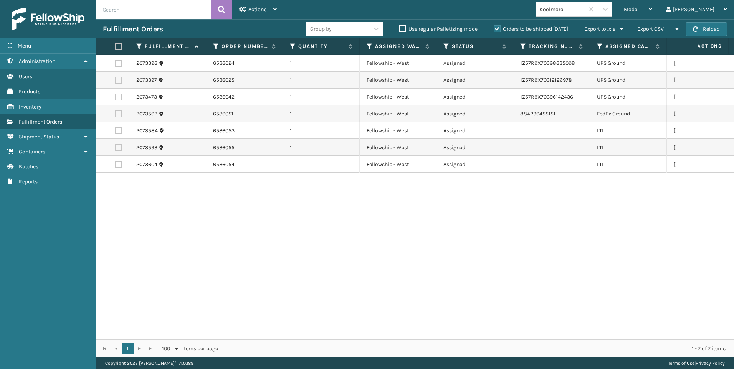
click at [114, 129] on td at bounding box center [118, 131] width 21 height 17
click at [116, 128] on label at bounding box center [118, 130] width 7 height 7
click at [116, 128] on input "checkbox" at bounding box center [115, 129] width 0 height 5
checkbox input "true"
click at [120, 145] on label at bounding box center [118, 147] width 7 height 7
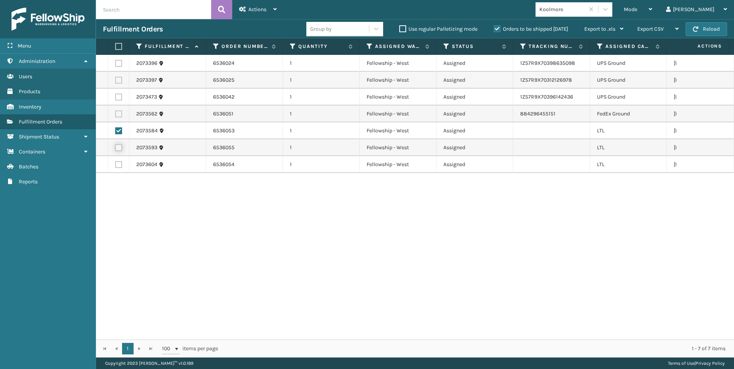
click at [116, 145] on input "checkbox" at bounding box center [115, 146] width 0 height 5
checkbox input "true"
click at [121, 167] on label at bounding box center [118, 164] width 7 height 7
click at [116, 166] on input "checkbox" at bounding box center [115, 163] width 0 height 5
checkbox input "true"
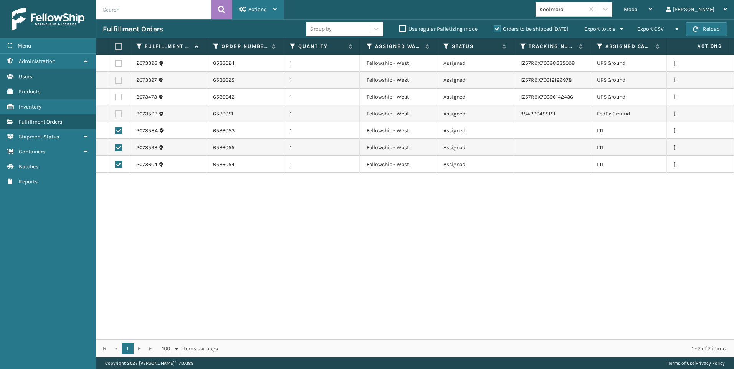
click at [275, 12] on div "Actions" at bounding box center [258, 9] width 38 height 19
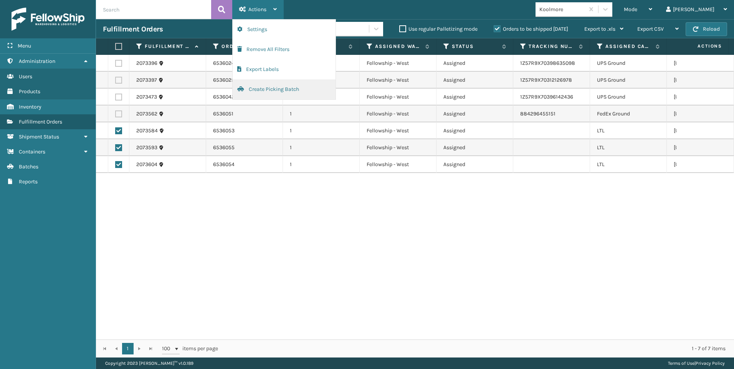
click at [270, 84] on button "Create Picking Batch" at bounding box center [284, 89] width 103 height 20
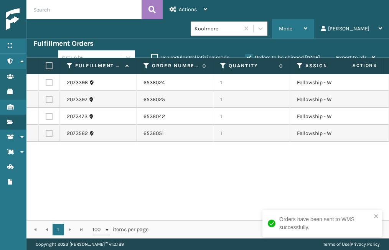
drag, startPoint x: 325, startPoint y: 10, endPoint x: 311, endPoint y: 21, distance: 17.3
click at [293, 25] on span "Mode" at bounding box center [285, 28] width 13 height 7
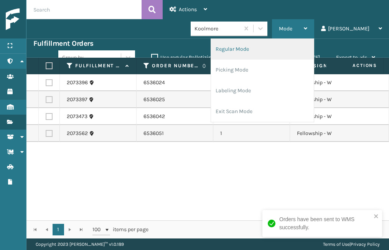
click at [291, 39] on li "Regular Mode" at bounding box center [262, 49] width 103 height 21
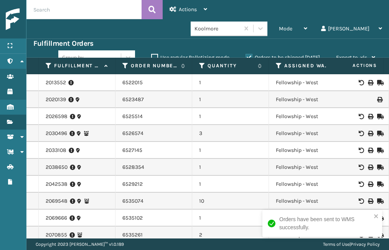
click at [68, 10] on input "text" at bounding box center [83, 9] width 115 height 19
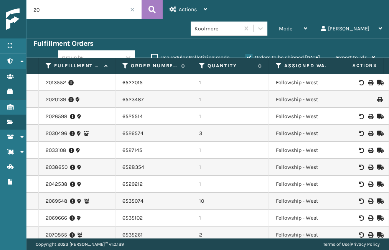
type input "2"
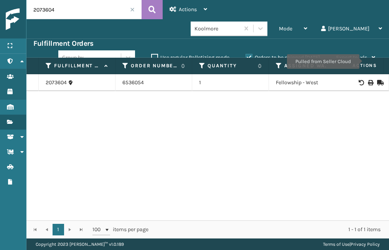
click at [368, 80] on icon at bounding box center [370, 82] width 5 height 5
click at [68, 9] on input "2073604" at bounding box center [83, 9] width 115 height 19
drag, startPoint x: 68, startPoint y: 9, endPoint x: -57, endPoint y: 12, distance: 125.6
click at [0, 12] on html "Bill of Lading has been successfully printed. Menu Administration Administratio…" at bounding box center [194, 125] width 389 height 250
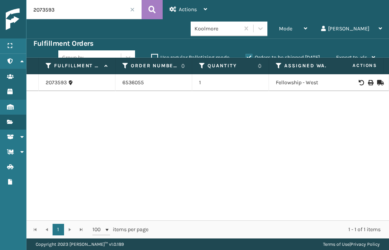
click at [368, 80] on icon at bounding box center [370, 82] width 5 height 5
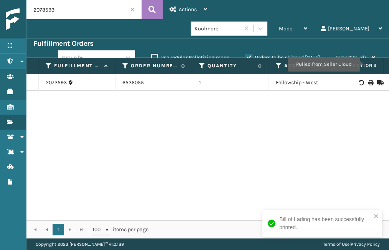
drag, startPoint x: 85, startPoint y: 10, endPoint x: -30, endPoint y: 7, distance: 115.6
click at [0, 7] on html "Bill of Lading has been successfully printed. Menu Administration Administratio…" at bounding box center [194, 125] width 389 height 250
type input "2073584"
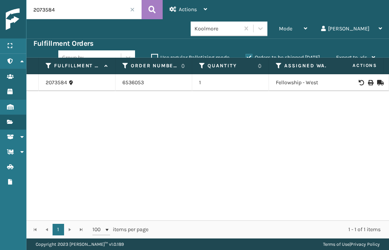
click at [368, 80] on icon at bounding box center [370, 82] width 5 height 5
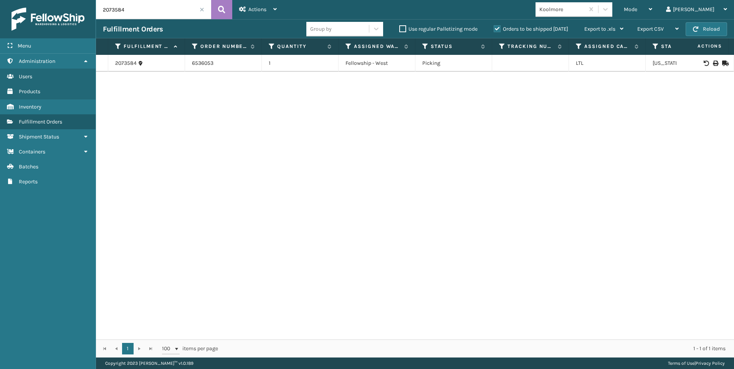
click at [199, 8] on input "2073584" at bounding box center [153, 9] width 115 height 19
click at [201, 10] on span at bounding box center [202, 9] width 5 height 5
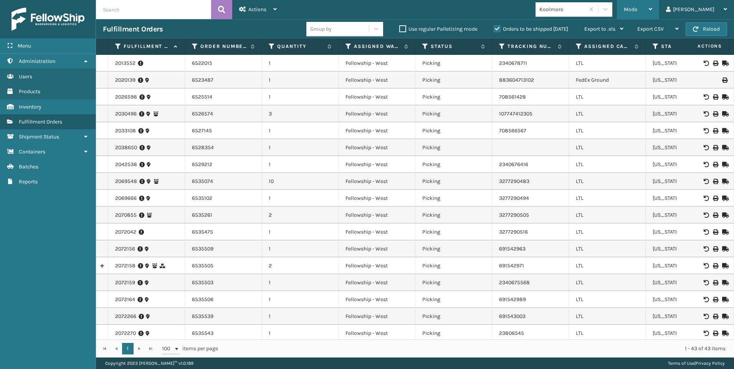
click at [652, 5] on div "Mode" at bounding box center [638, 9] width 28 height 19
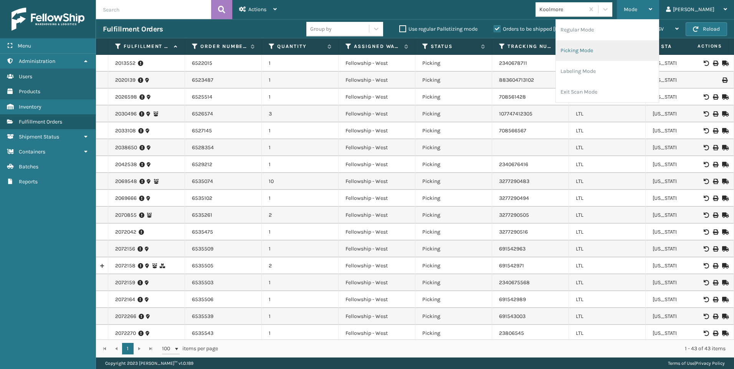
click at [636, 46] on li "Picking Mode" at bounding box center [607, 50] width 103 height 21
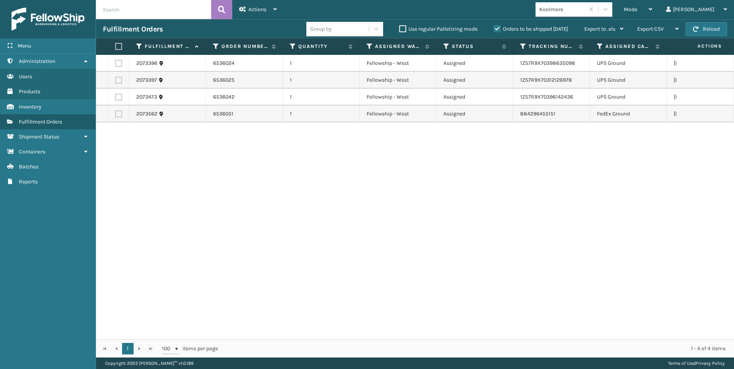
click at [585, 3] on div "Koolmore" at bounding box center [560, 9] width 49 height 13
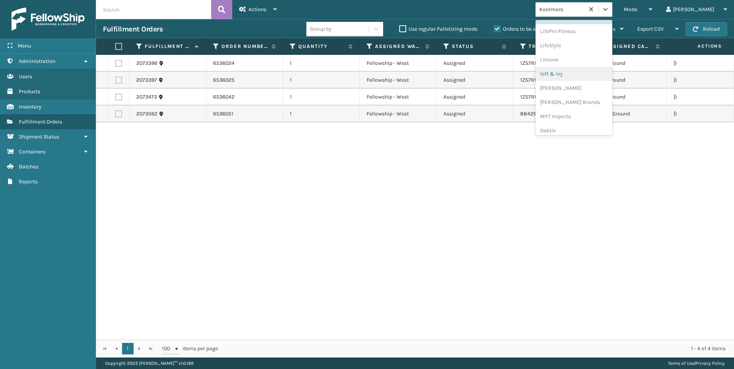
scroll to position [385, 0]
click at [600, 108] on div "SleepGeekz" at bounding box center [574, 112] width 77 height 14
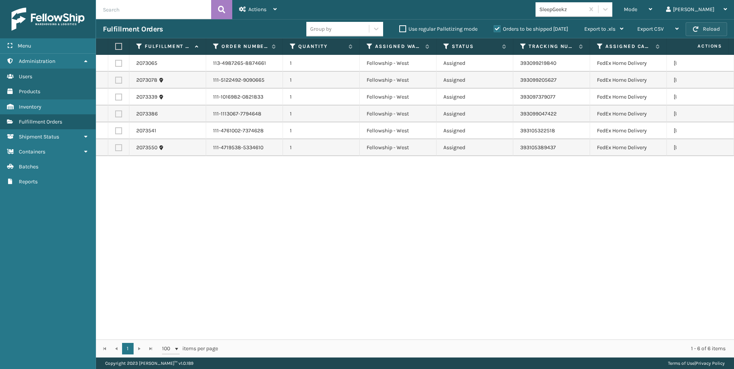
click at [721, 30] on button "Reload" at bounding box center [706, 29] width 41 height 14
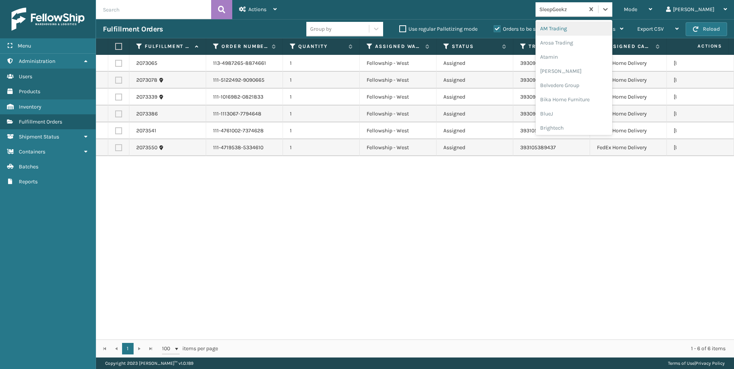
click at [585, 11] on div "SleepGeekz" at bounding box center [563, 9] width 46 height 8
click at [599, 110] on div "Koolmore" at bounding box center [574, 106] width 77 height 14
